Goal: Transaction & Acquisition: Download file/media

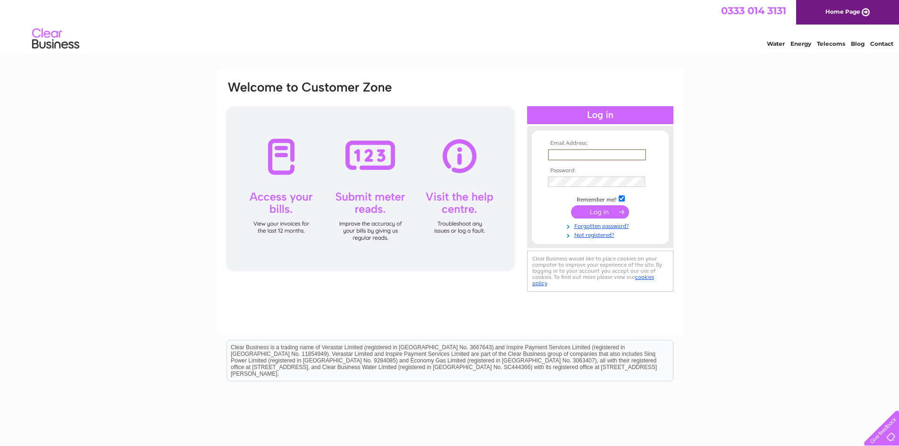
click at [576, 154] on input "text" at bounding box center [597, 154] width 98 height 11
type input "crofthill@outlook.com"
click at [592, 213] on input "submit" at bounding box center [600, 211] width 58 height 13
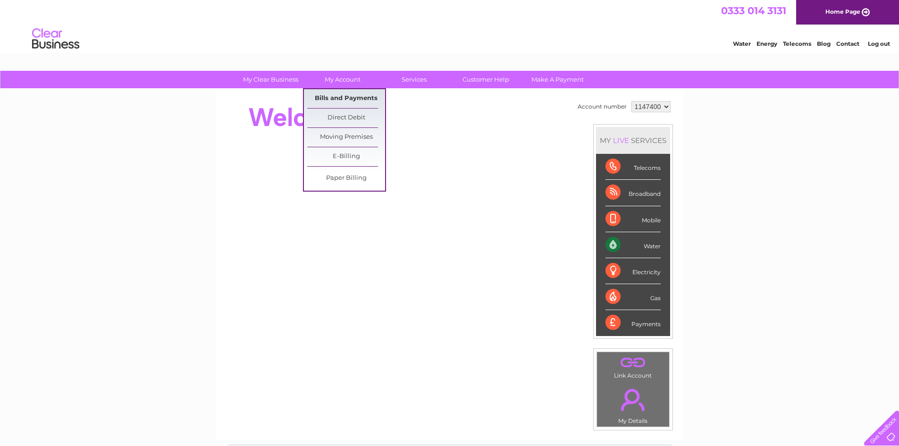
click at [345, 94] on link "Bills and Payments" at bounding box center [346, 98] width 78 height 19
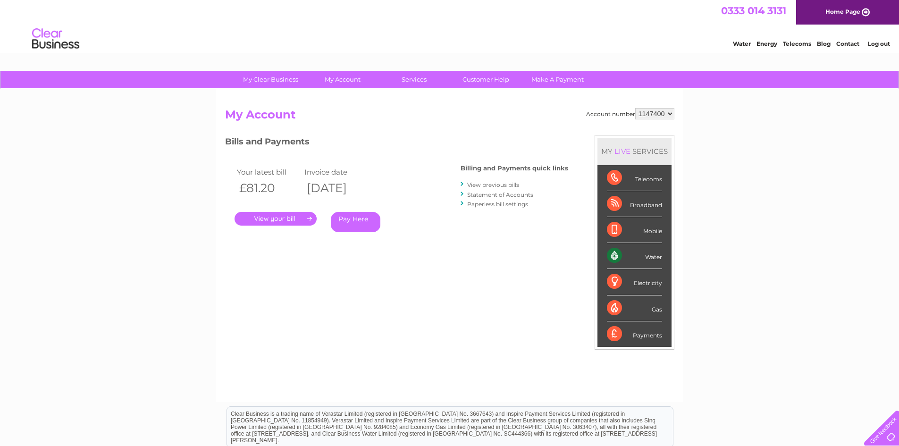
click at [274, 216] on link "." at bounding box center [276, 219] width 82 height 14
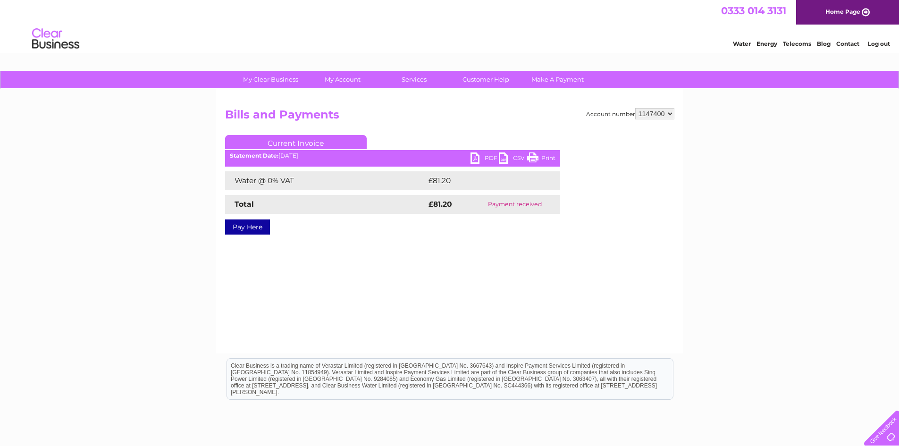
click at [493, 157] on link "PDF" at bounding box center [484, 159] width 28 height 14
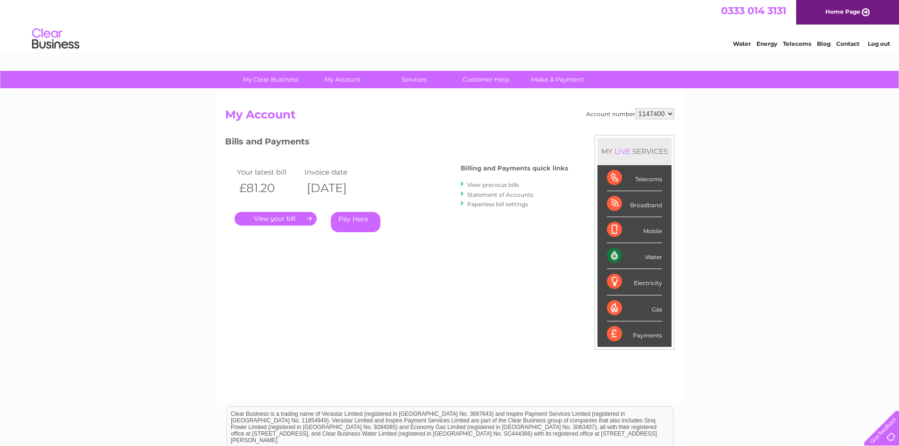
click at [507, 186] on link "View previous bills" at bounding box center [493, 184] width 52 height 7
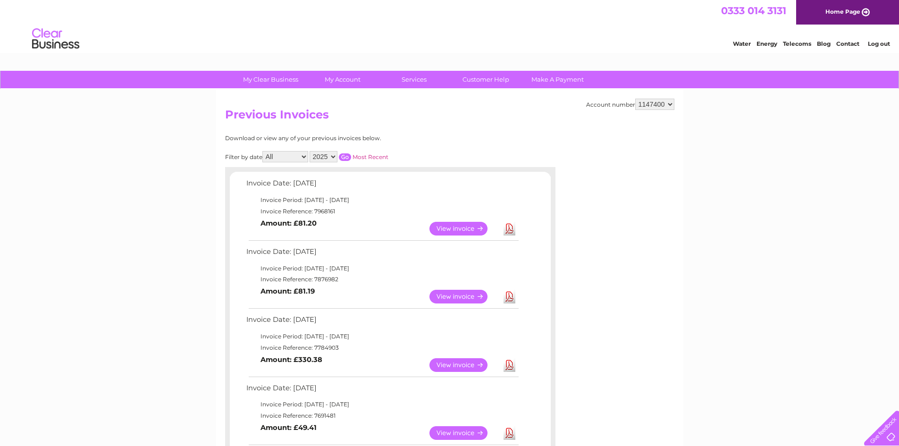
click at [511, 293] on link "Download" at bounding box center [509, 297] width 12 height 14
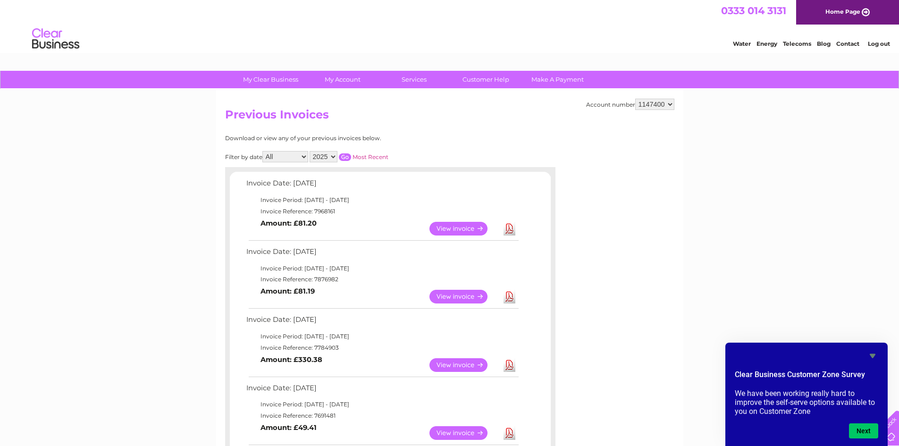
click at [509, 298] on link "Download" at bounding box center [509, 297] width 12 height 14
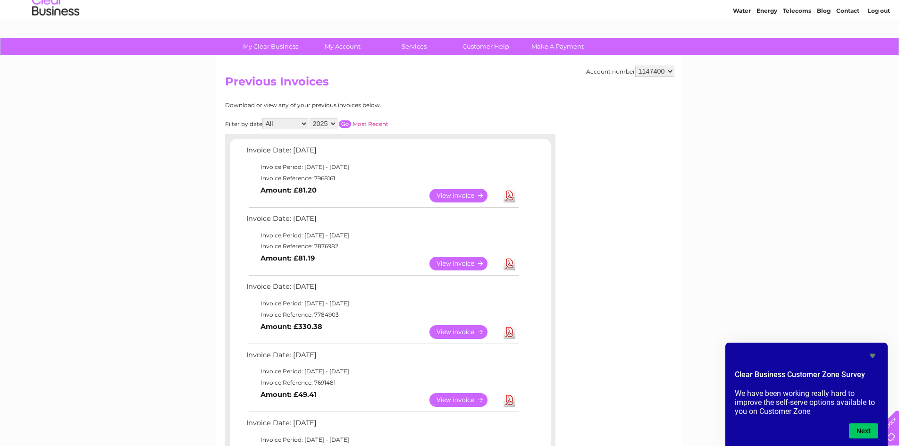
scroll to position [79, 0]
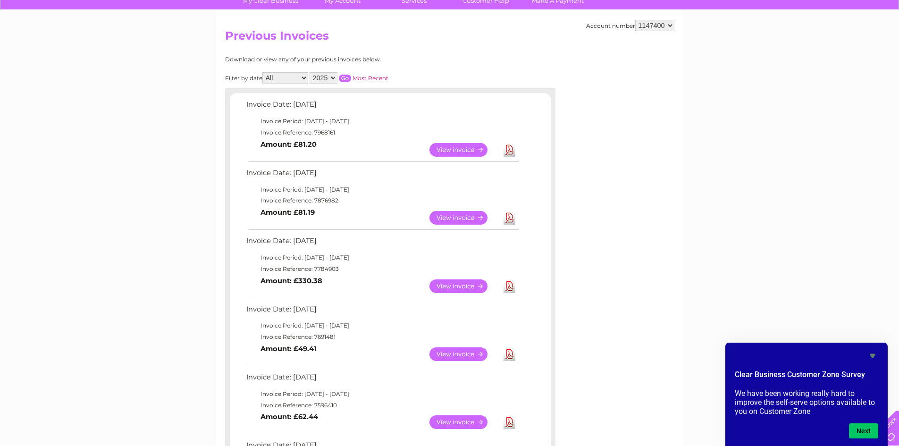
click at [510, 287] on link "Download" at bounding box center [509, 286] width 12 height 14
click at [507, 353] on link "Download" at bounding box center [509, 354] width 12 height 14
click at [508, 424] on link "Download" at bounding box center [509, 422] width 12 height 14
